Goal: Find specific page/section: Find specific page/section

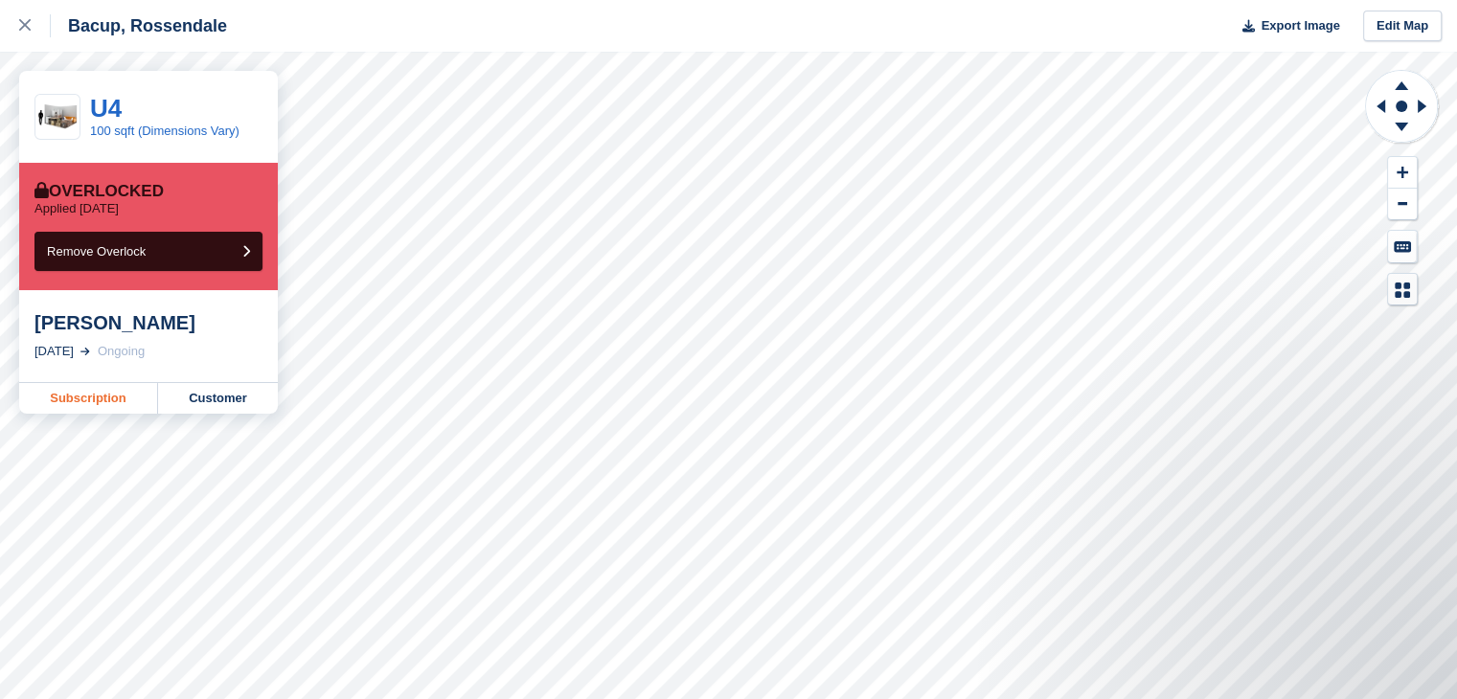
click at [81, 398] on link "Subscription" at bounding box center [88, 398] width 139 height 31
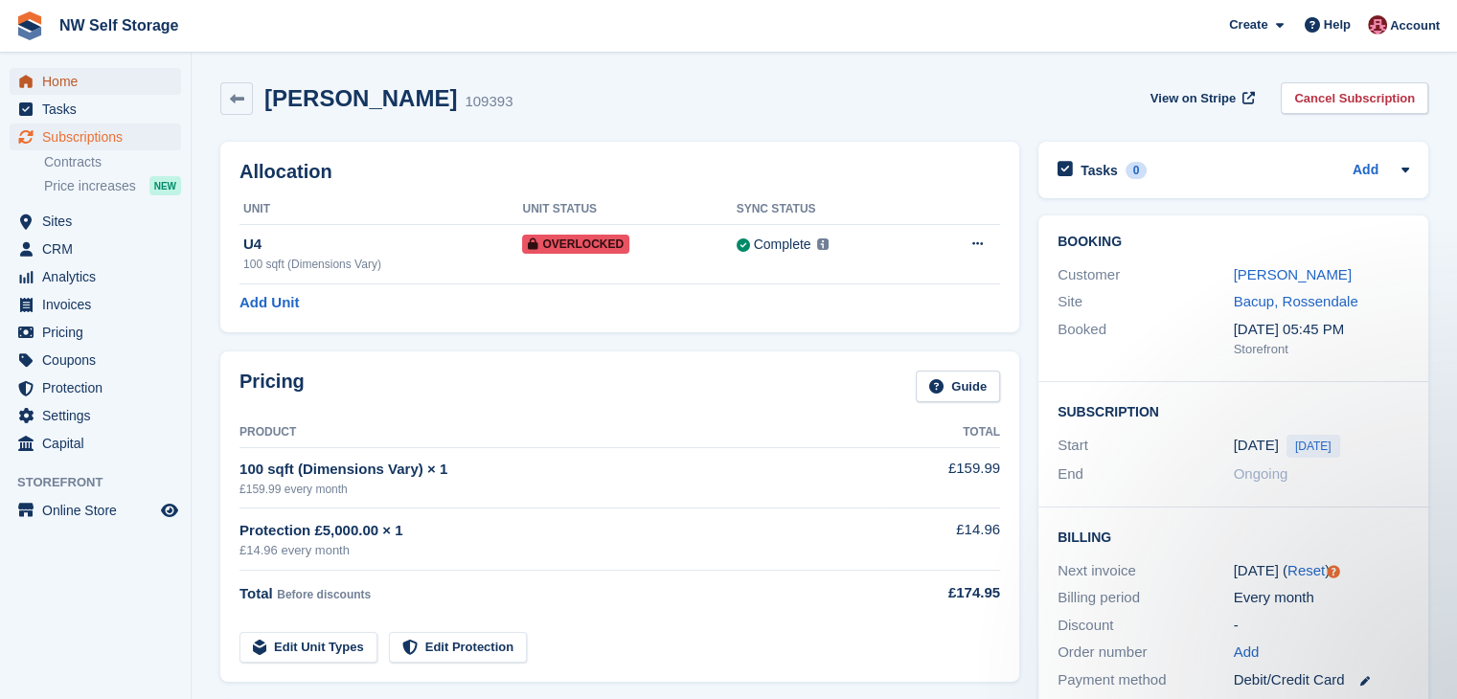
click at [75, 91] on span "Home" at bounding box center [99, 81] width 115 height 27
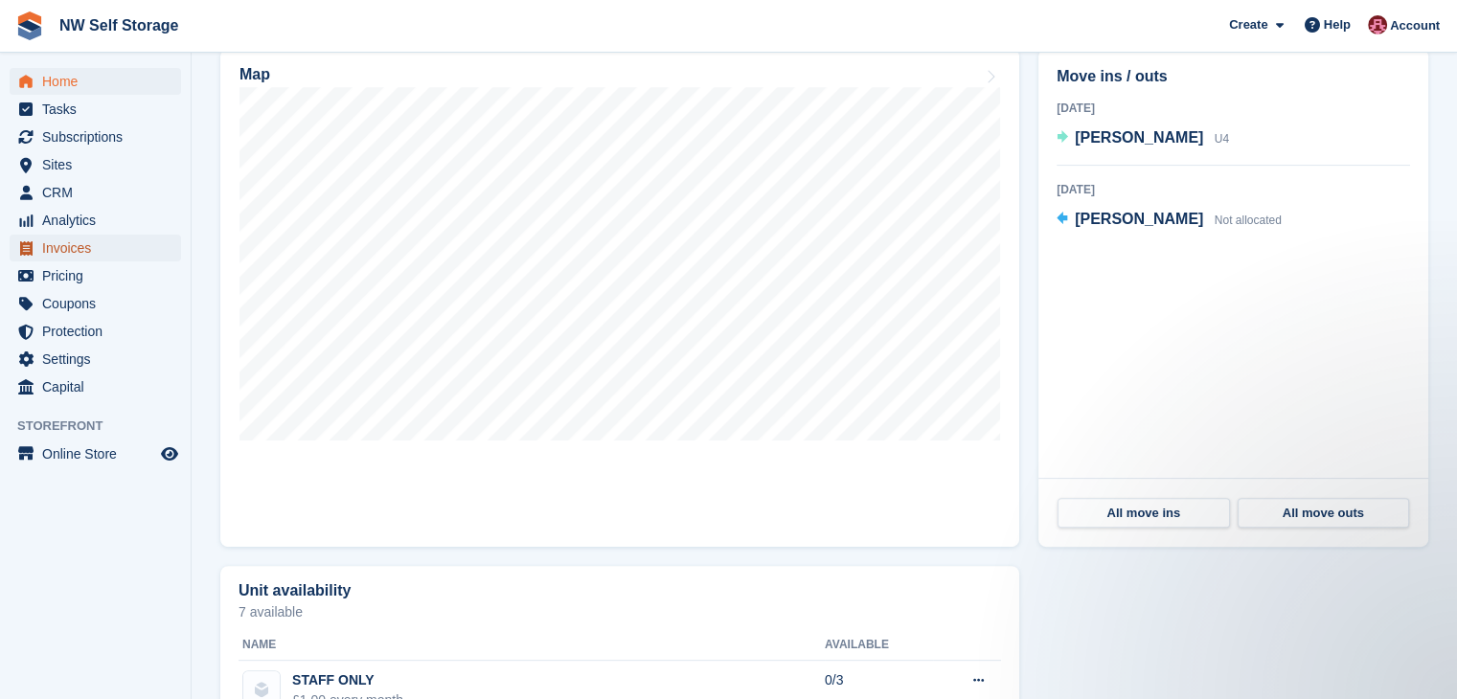
click at [90, 243] on span "Invoices" at bounding box center [99, 248] width 115 height 27
